Goal: Task Accomplishment & Management: Manage account settings

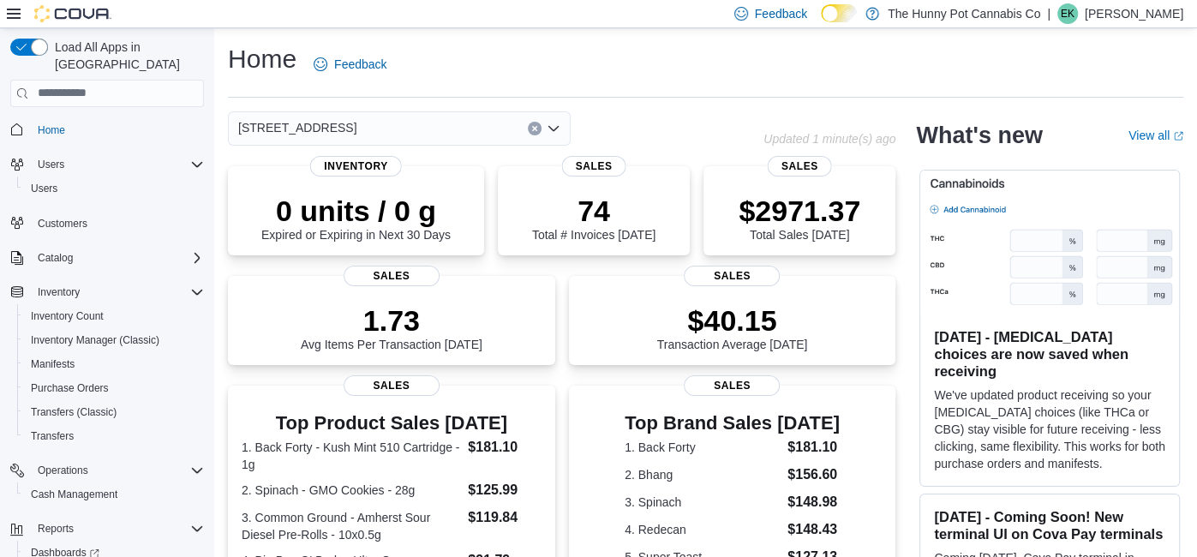
click at [1095, 17] on p "Elizabeth Kettlehut" at bounding box center [1134, 13] width 99 height 21
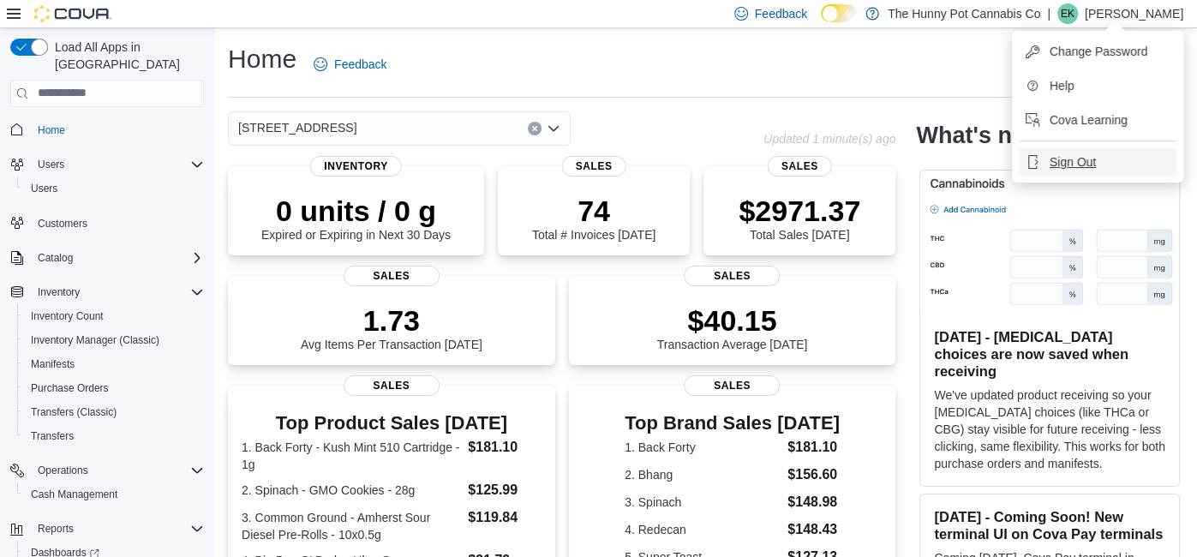
click at [1055, 153] on span "Sign Out" at bounding box center [1073, 161] width 46 height 17
